Goal: Transaction & Acquisition: Purchase product/service

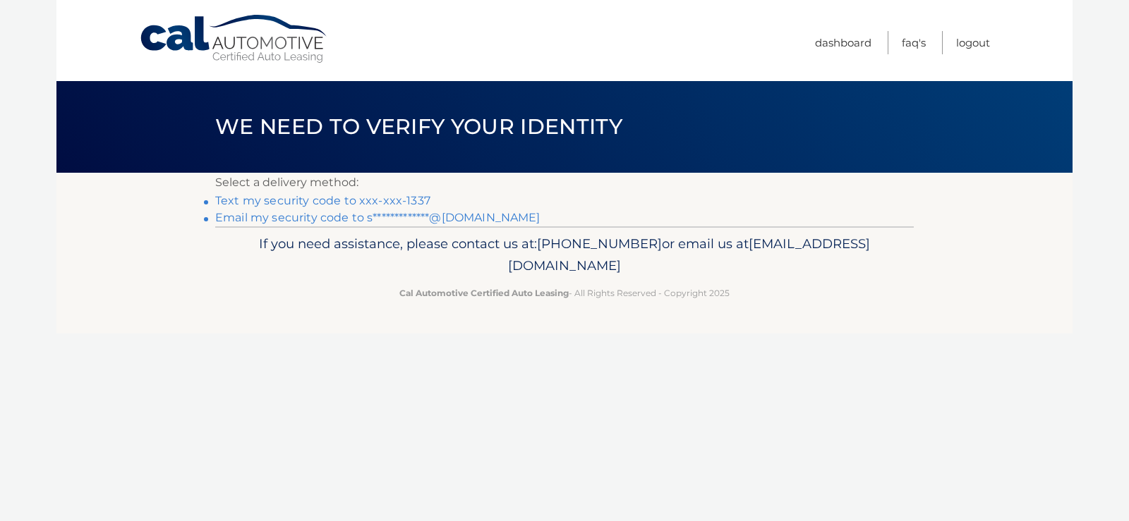
click at [394, 199] on link "Text my security code to xxx-xxx-1337" at bounding box center [322, 200] width 215 height 13
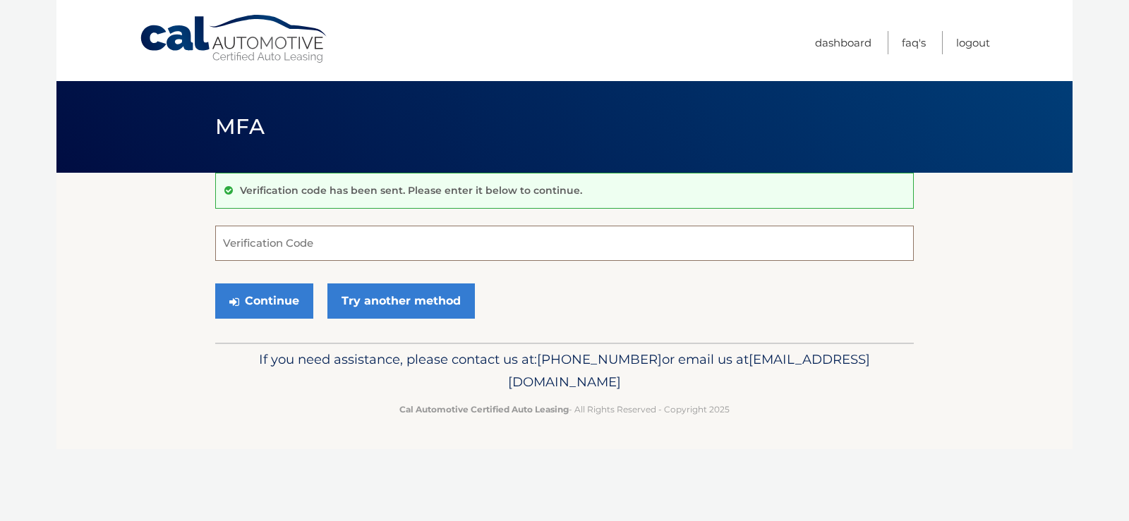
click at [315, 243] on input "Verification Code" at bounding box center [564, 243] width 698 height 35
click at [354, 255] on input "Verification Code" at bounding box center [564, 243] width 698 height 35
type input "199955"
click at [284, 294] on button "Continue" at bounding box center [264, 301] width 98 height 35
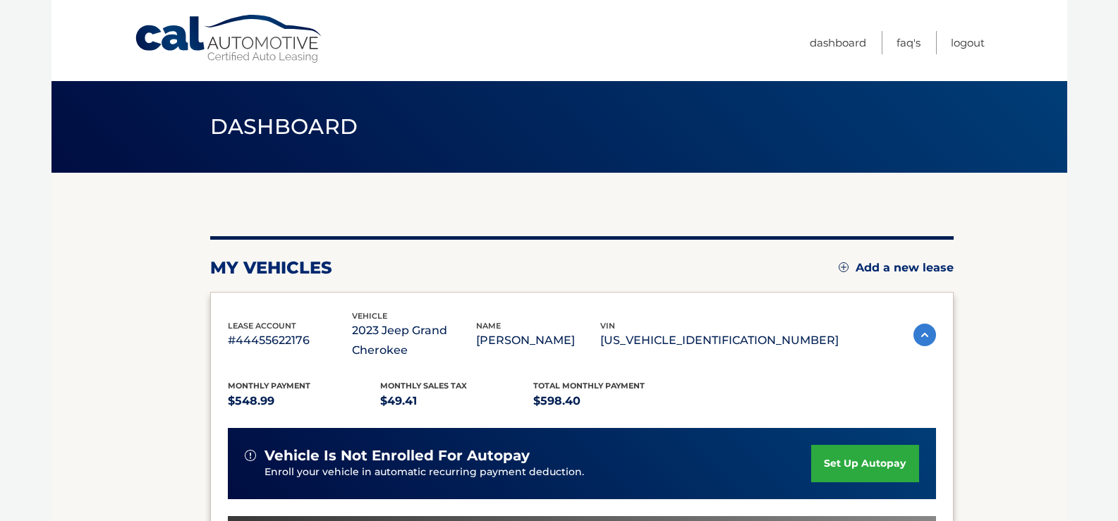
scroll to position [212, 0]
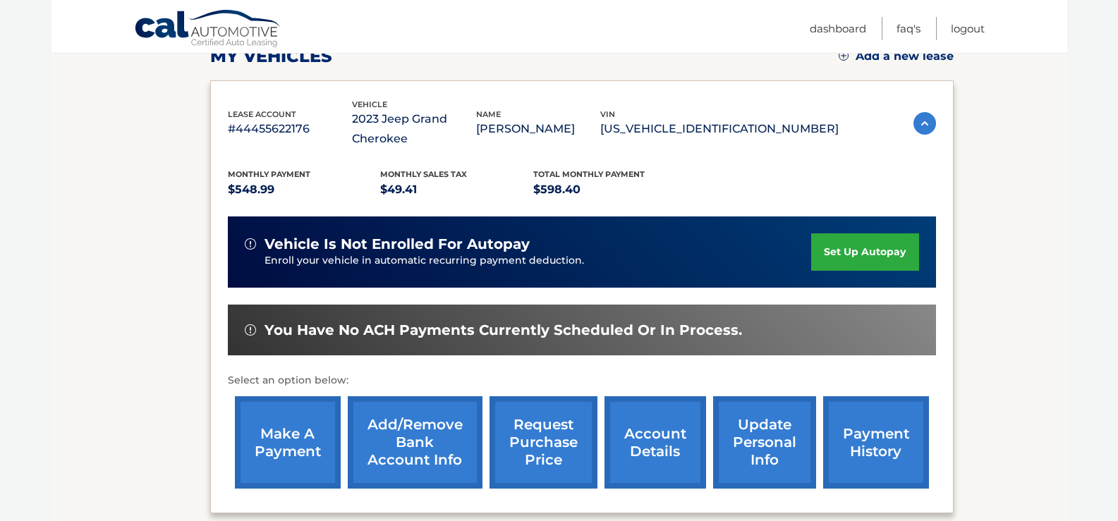
click at [284, 449] on link "make a payment" at bounding box center [288, 443] width 106 height 92
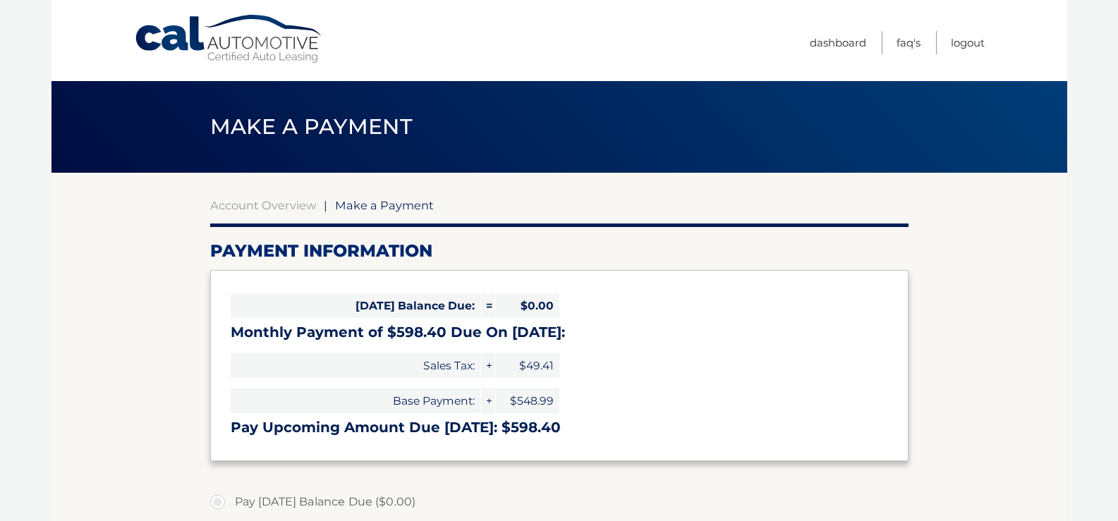
select select "MThhZTcxOTctYzM2MC00NmYwLWI2OTYtMDIyOTRmYTc4YzFi"
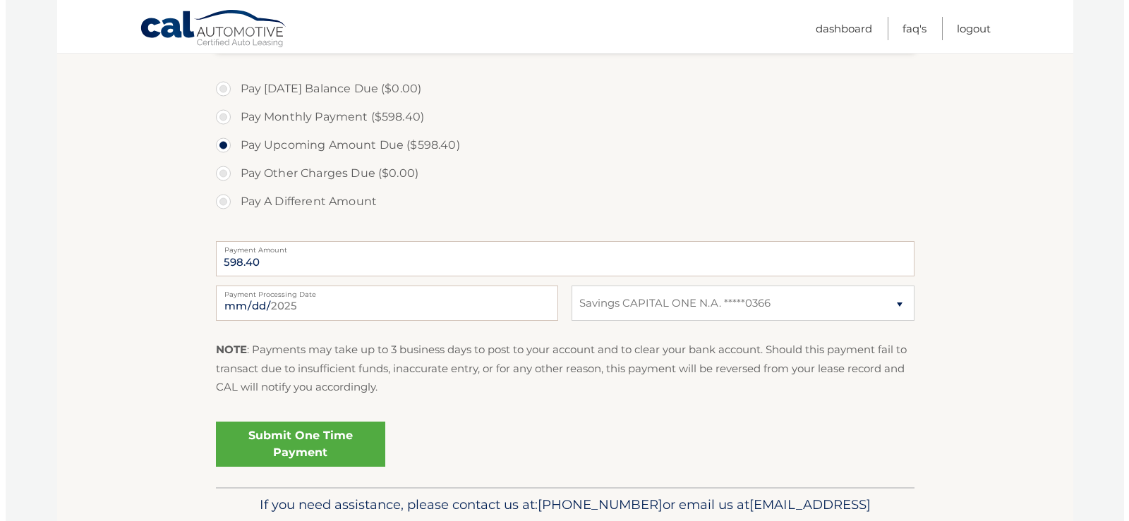
scroll to position [423, 0]
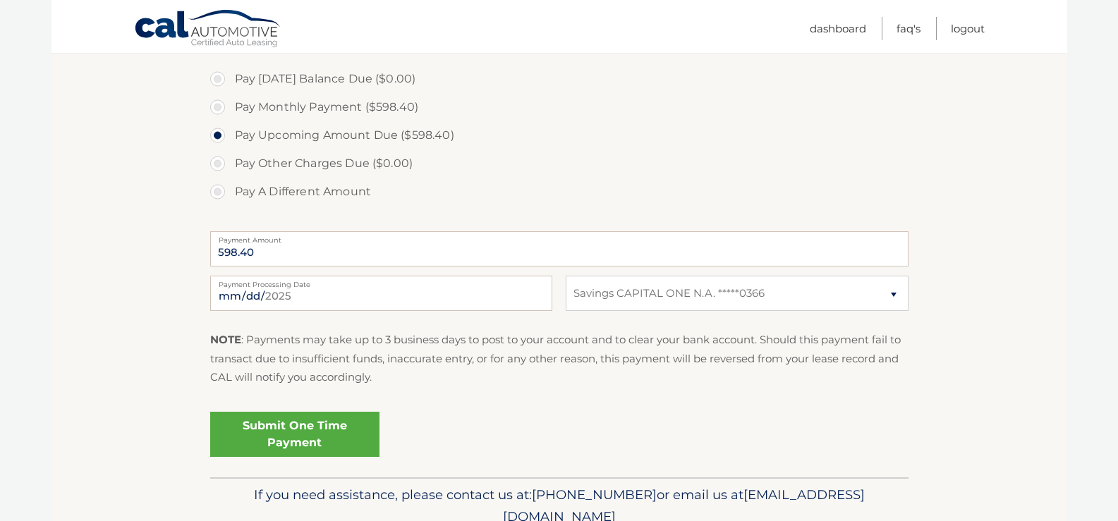
click at [294, 439] on link "Submit One Time Payment" at bounding box center [294, 434] width 169 height 45
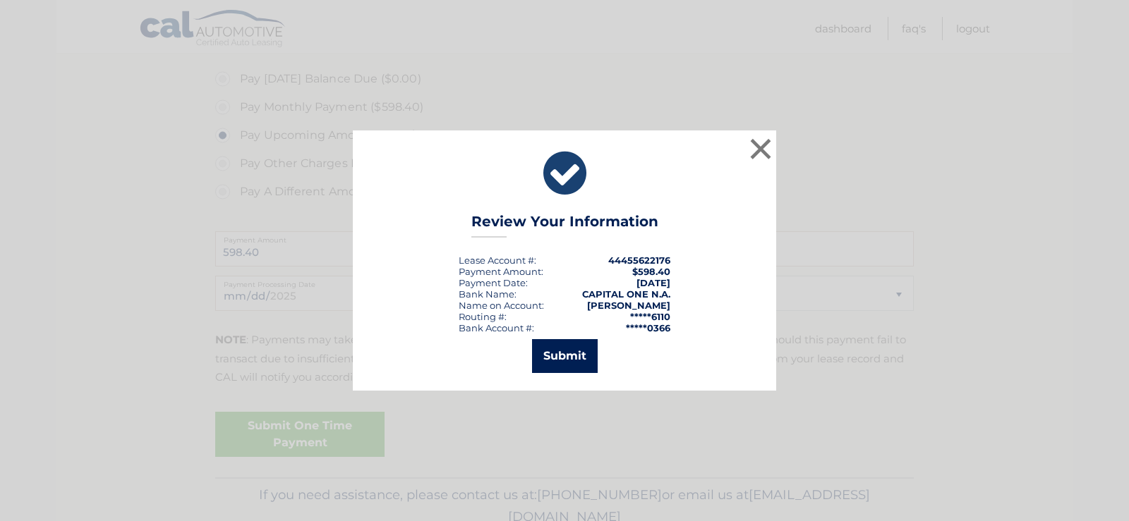
click at [566, 351] on button "Submit" at bounding box center [565, 356] width 66 height 34
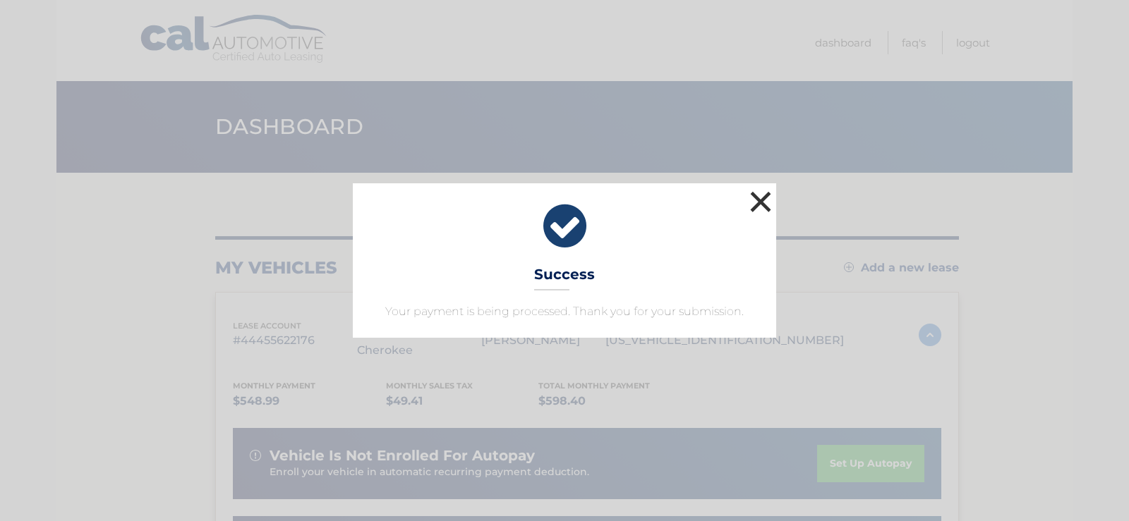
click at [755, 206] on button "×" at bounding box center [760, 202] width 28 height 28
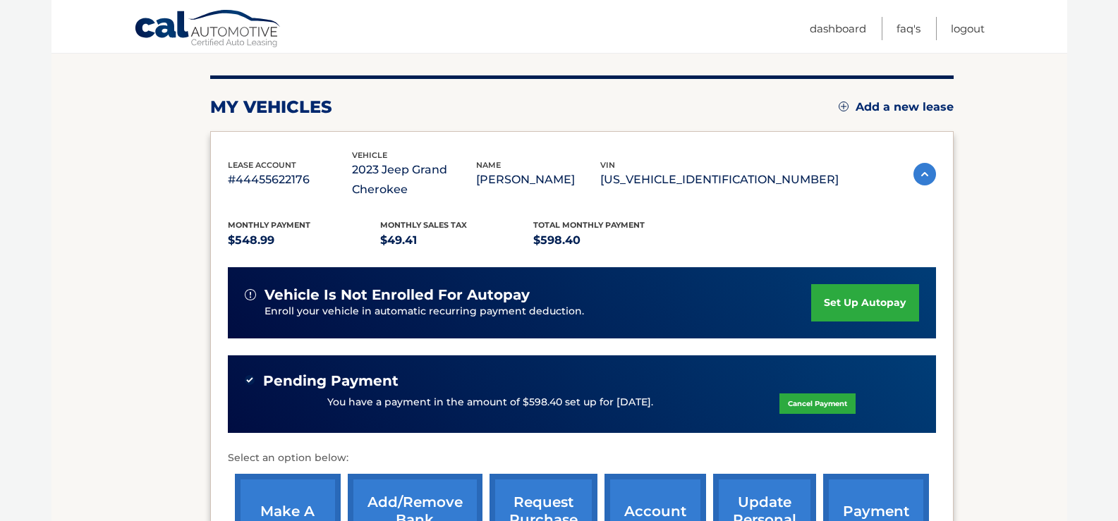
scroll to position [282, 0]
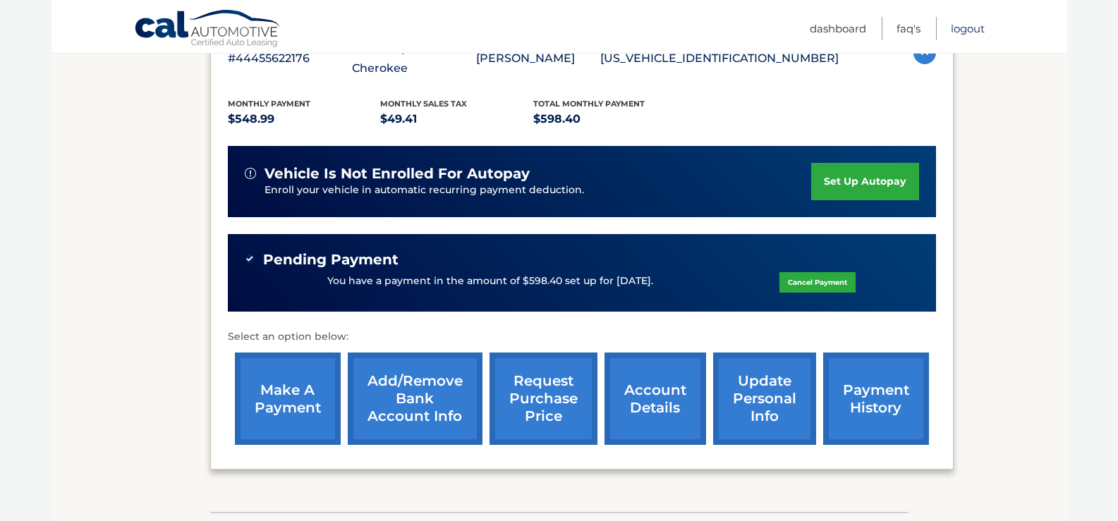
click at [978, 29] on link "Logout" at bounding box center [968, 28] width 34 height 23
